Goal: Transaction & Acquisition: Obtain resource

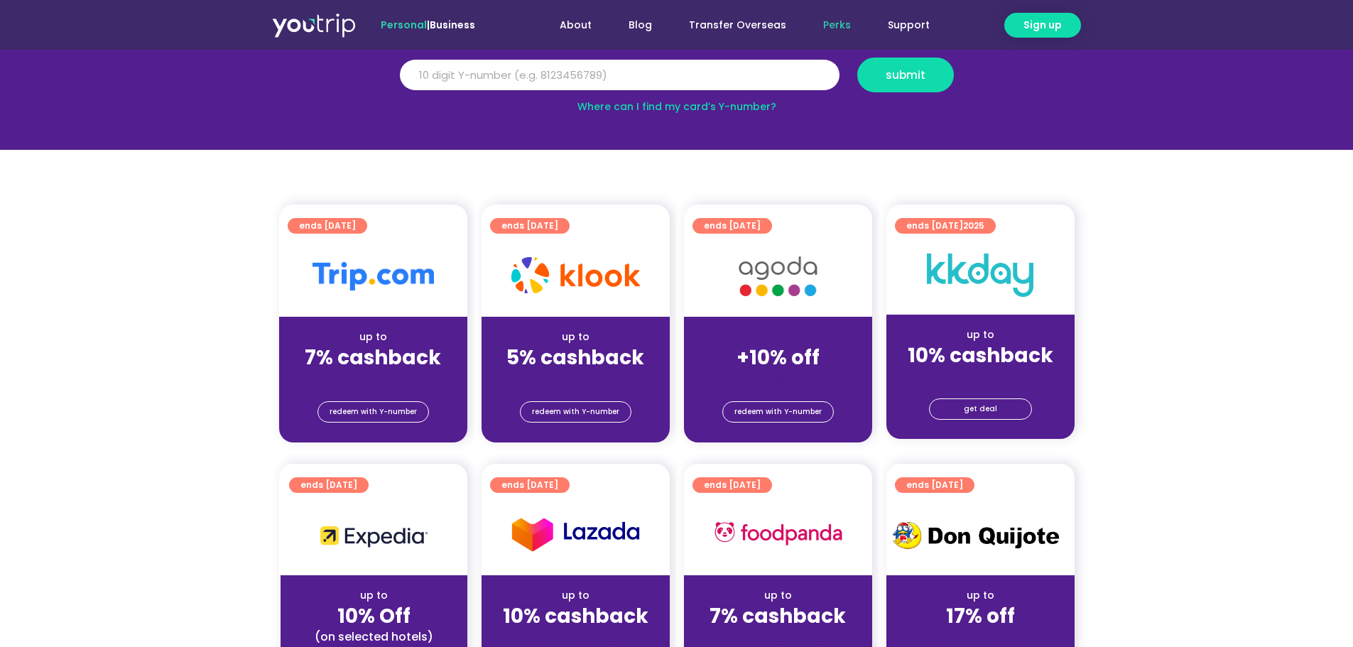
scroll to position [213, 0]
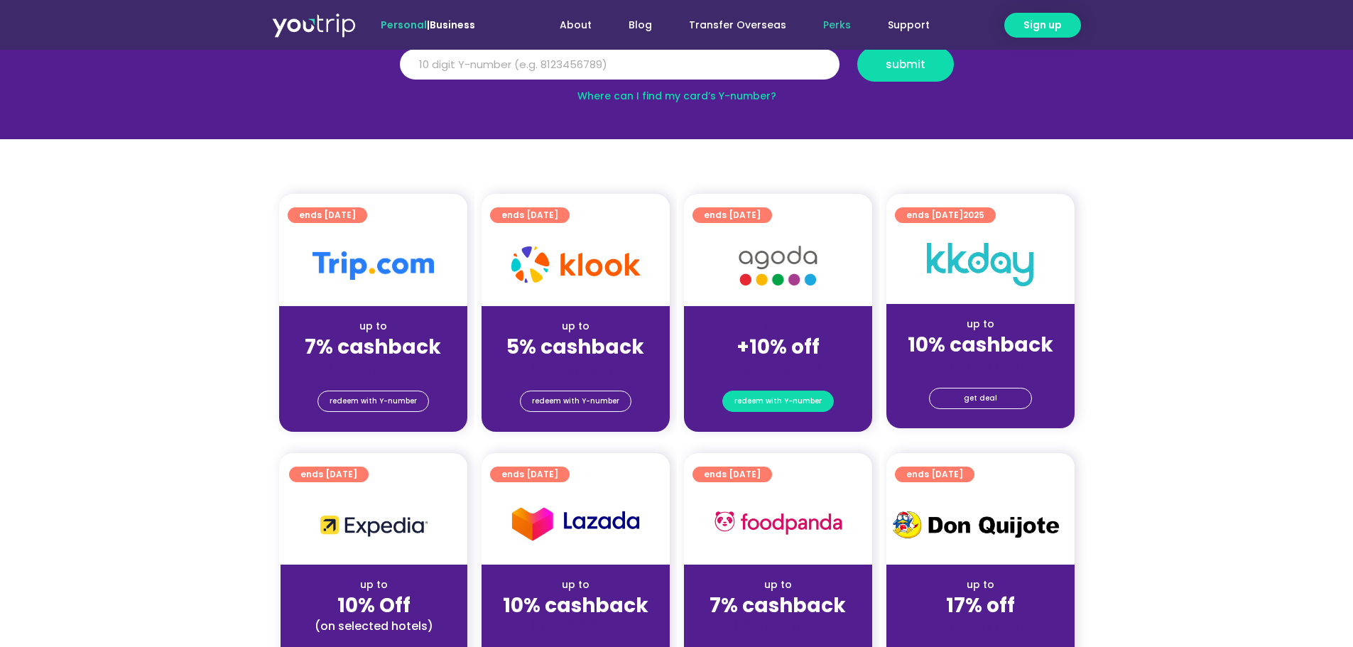
click at [803, 403] on span "redeem with Y-number" at bounding box center [777, 401] width 87 height 20
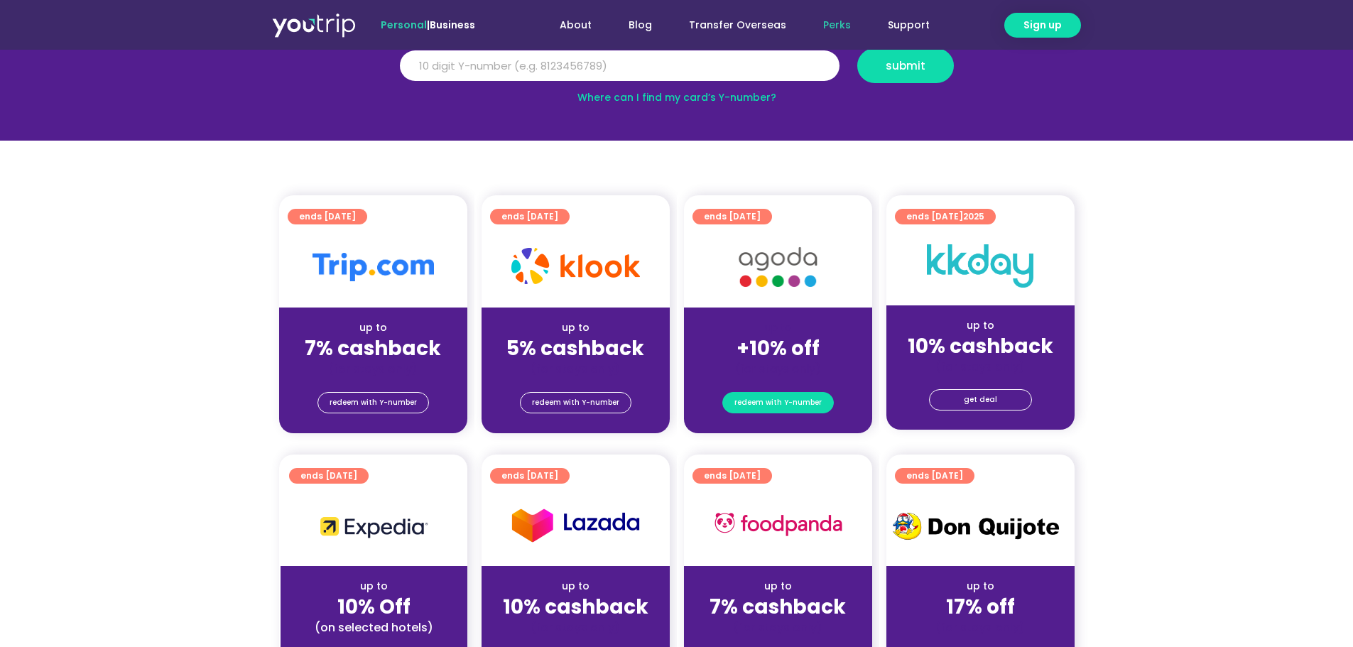
scroll to position [156, 0]
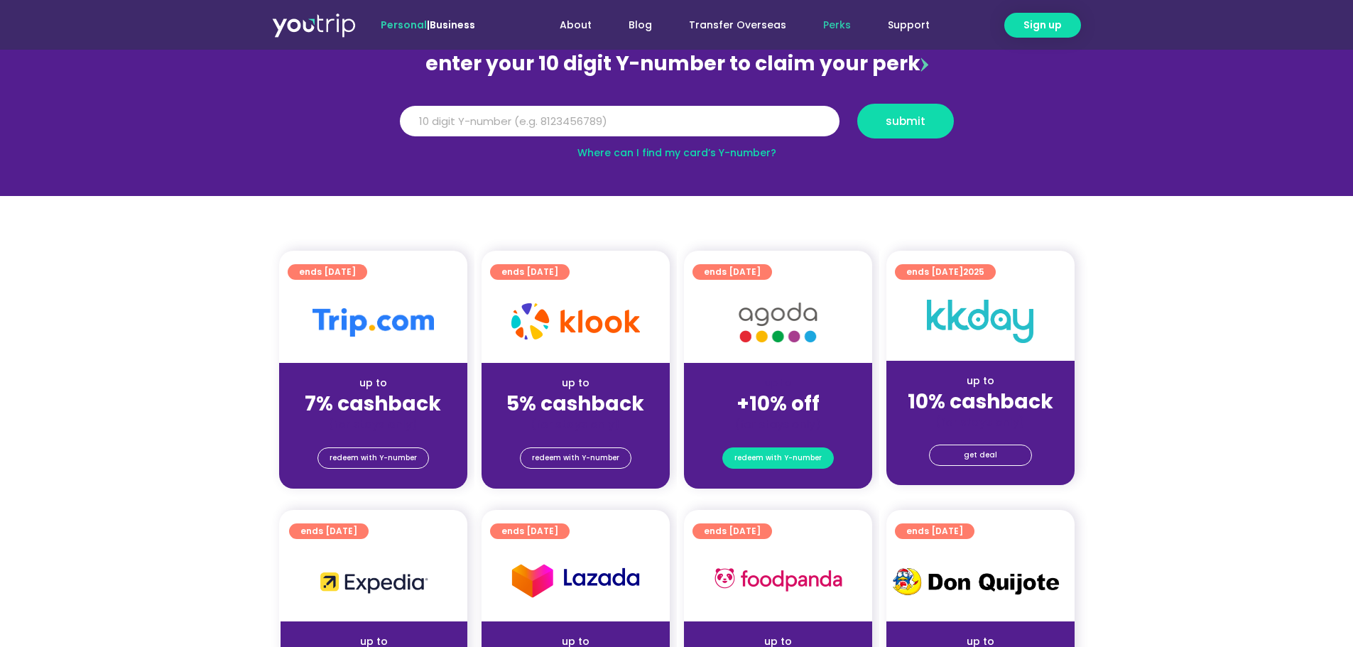
click at [768, 458] on span "redeem with Y-number" at bounding box center [777, 458] width 87 height 20
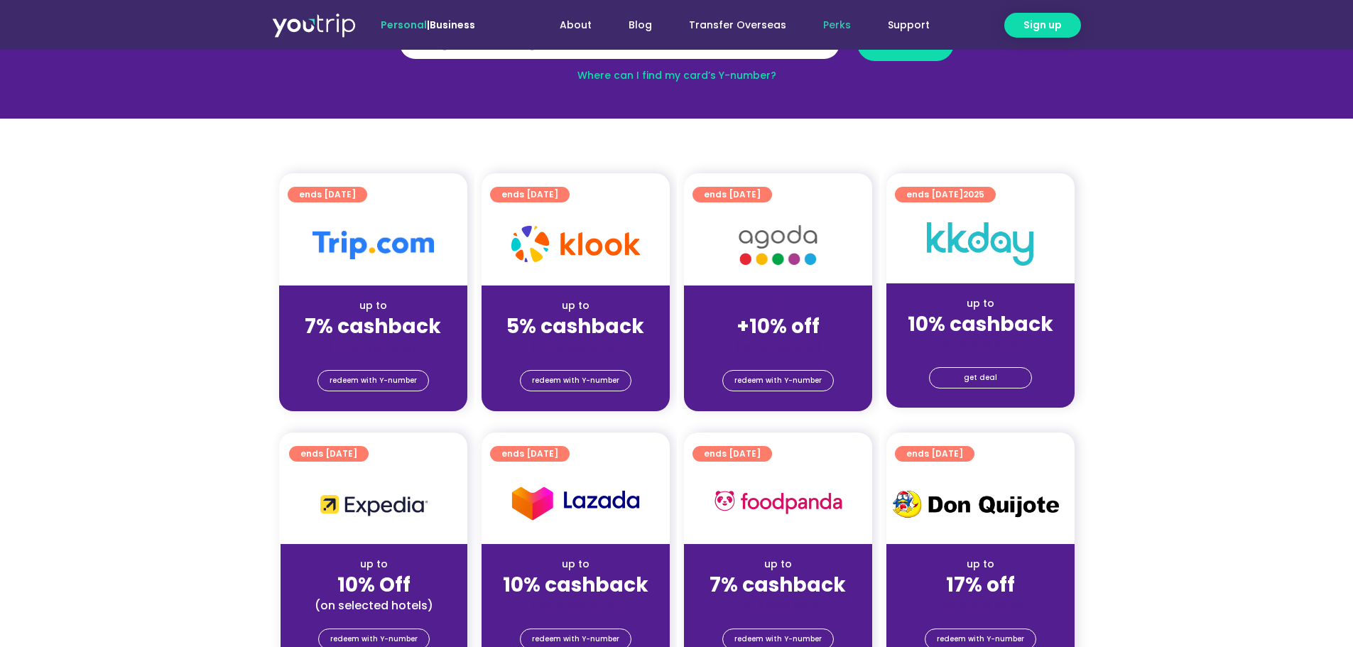
scroll to position [0, 0]
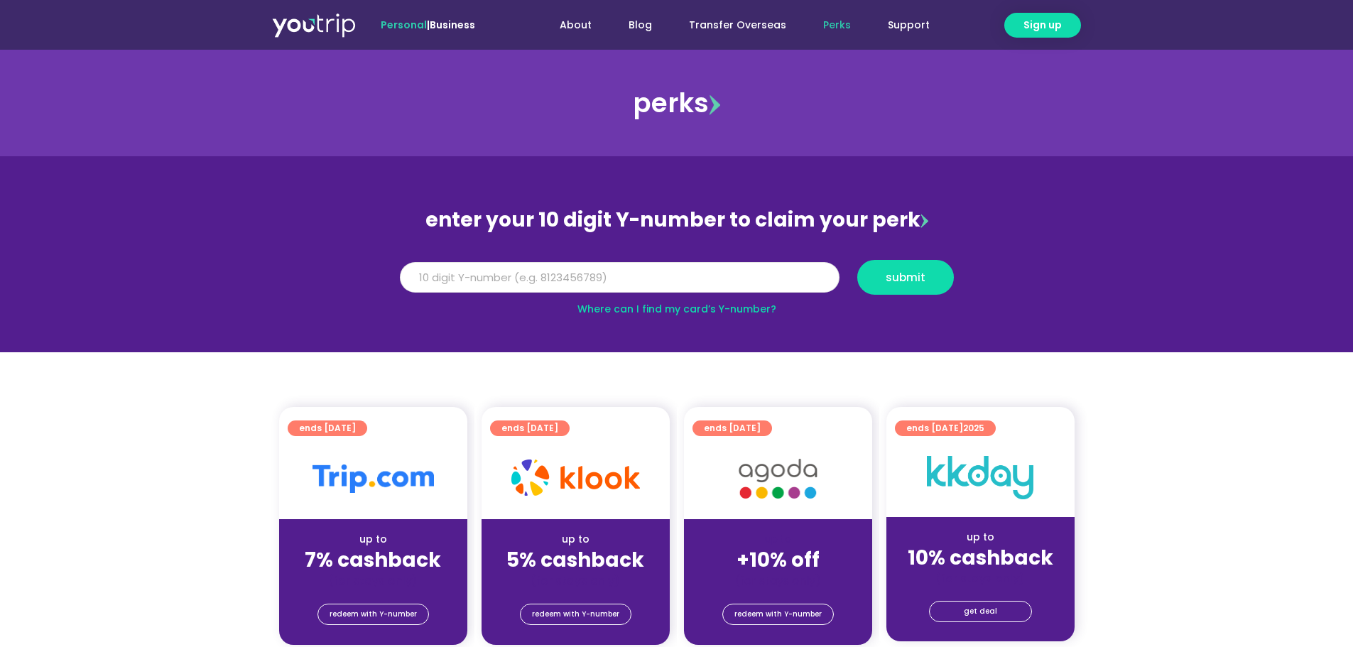
click at [770, 282] on input "Y Number" at bounding box center [620, 277] width 440 height 31
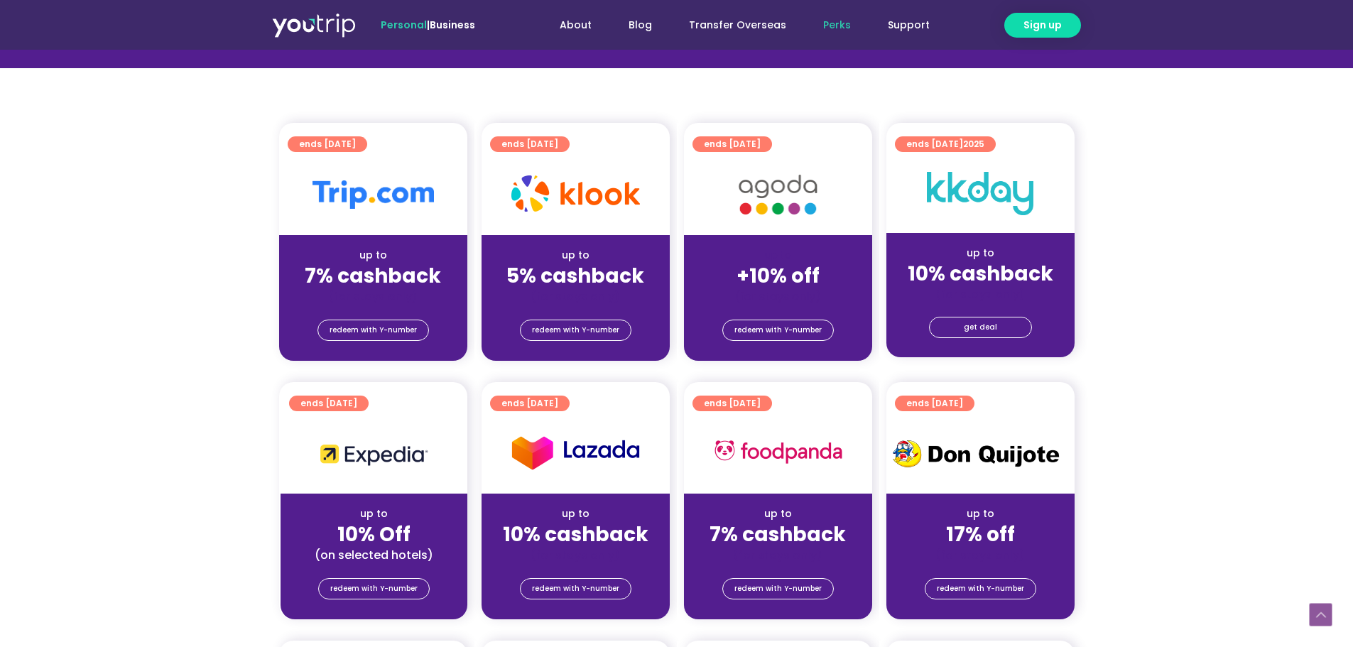
click at [777, 231] on div at bounding box center [778, 194] width 188 height 81
click at [760, 143] on span "ends [DATE]" at bounding box center [732, 144] width 57 height 16
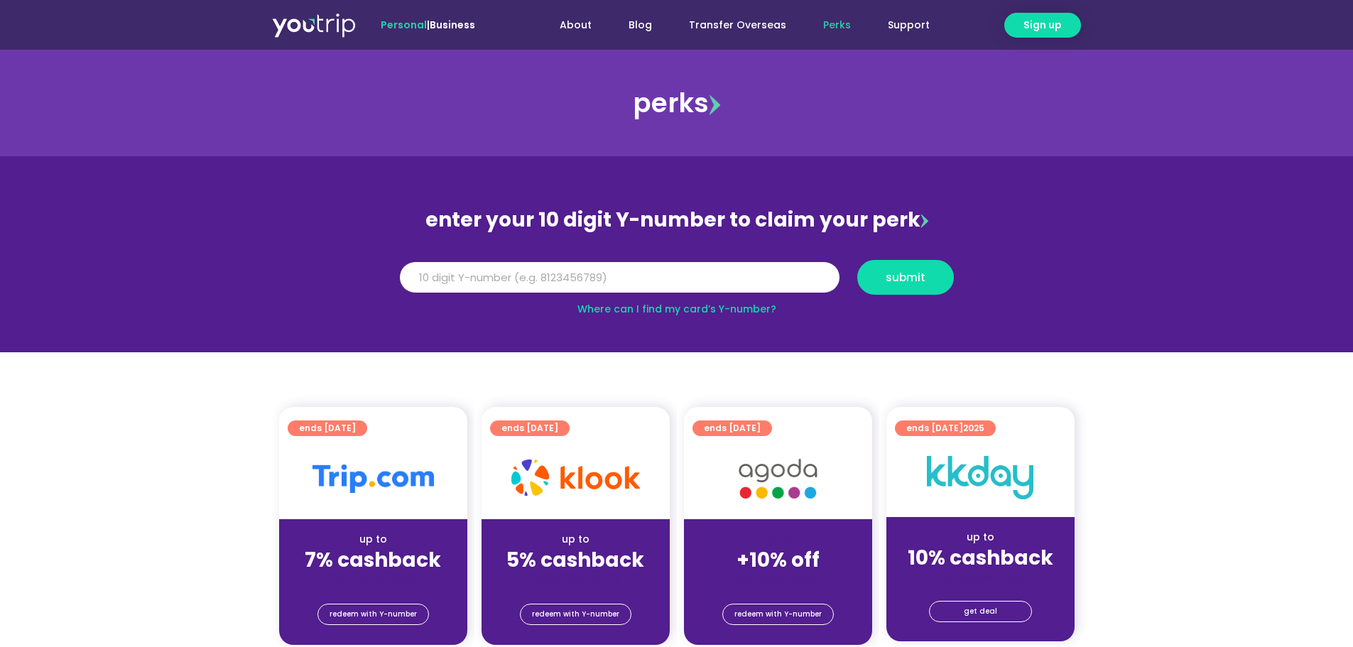
click at [739, 430] on span "ends [DATE]" at bounding box center [732, 428] width 57 height 16
click at [751, 462] on img at bounding box center [778, 478] width 114 height 58
click at [768, 486] on img at bounding box center [778, 478] width 114 height 58
click at [602, 507] on div at bounding box center [575, 478] width 188 height 81
